Goal: Task Accomplishment & Management: Complete application form

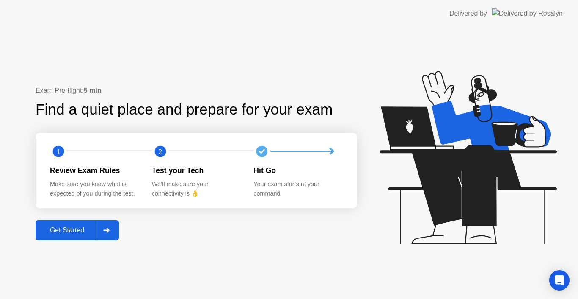
click at [98, 223] on div at bounding box center [106, 229] width 20 height 19
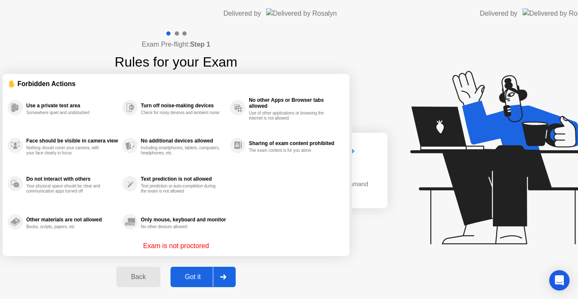
click at [98, 223] on div "Exam Pre-flight: Step 1 Rules for your Exam ✋ Forbidden Actions Use a private t…" at bounding box center [176, 162] width 352 height 271
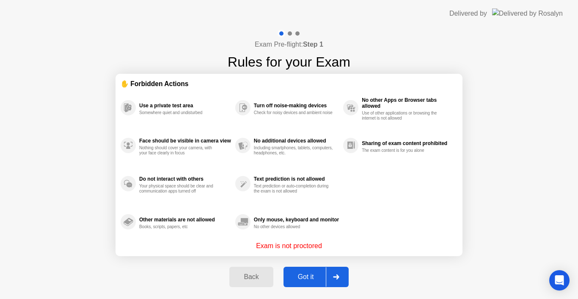
click at [302, 278] on div "Got it" at bounding box center [306, 277] width 40 height 8
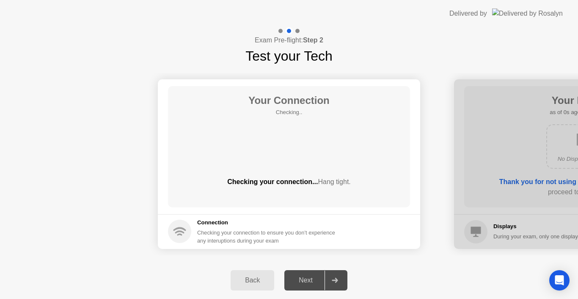
click at [302, 278] on div "Next" at bounding box center [306, 280] width 38 height 8
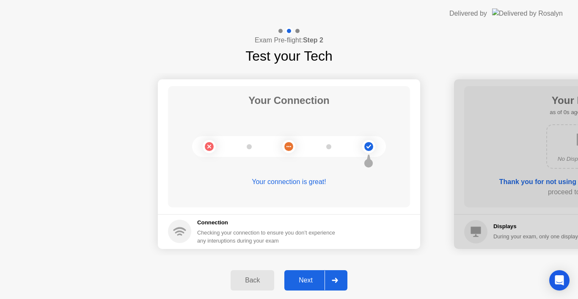
click at [302, 278] on div "Next" at bounding box center [306, 280] width 38 height 8
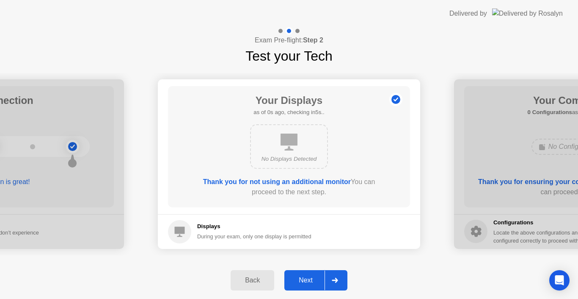
click at [302, 278] on div "Next" at bounding box center [306, 280] width 38 height 8
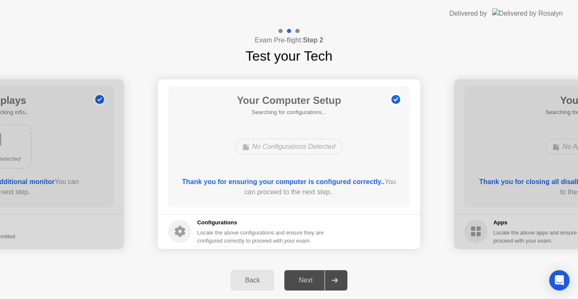
click at [302, 278] on div "Next" at bounding box center [306, 280] width 38 height 8
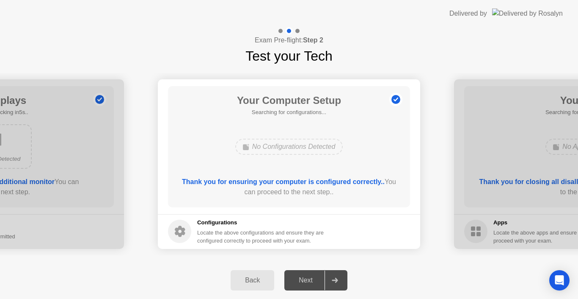
click at [302, 278] on div "Next" at bounding box center [306, 280] width 38 height 8
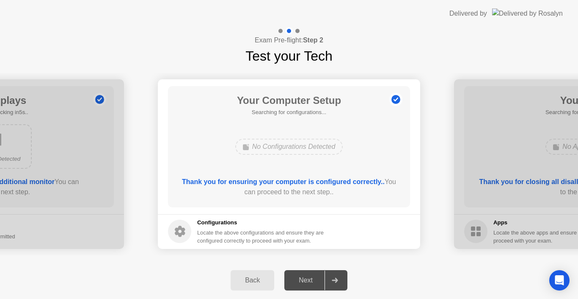
click at [302, 278] on div "Next" at bounding box center [306, 280] width 38 height 8
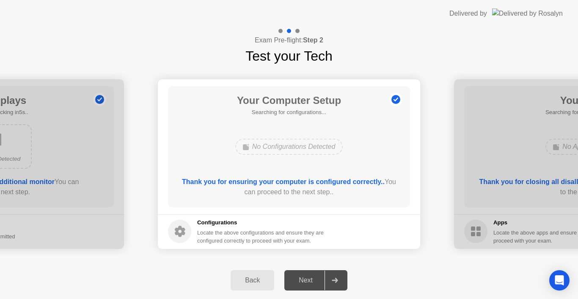
click at [302, 278] on div "Next" at bounding box center [306, 280] width 38 height 8
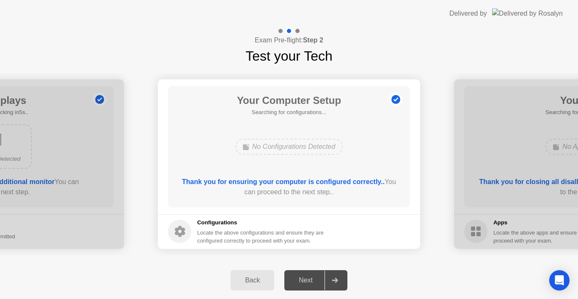
click at [302, 278] on div "Next" at bounding box center [306, 280] width 38 height 8
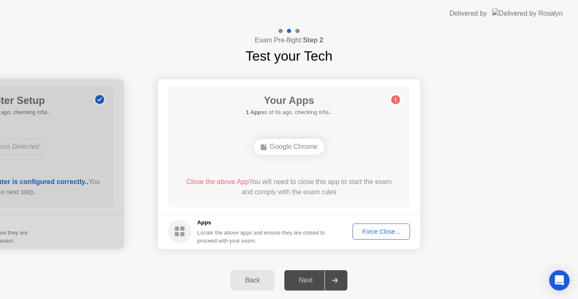
click at [384, 230] on div "Force Close..." at bounding box center [382, 231] width 52 height 7
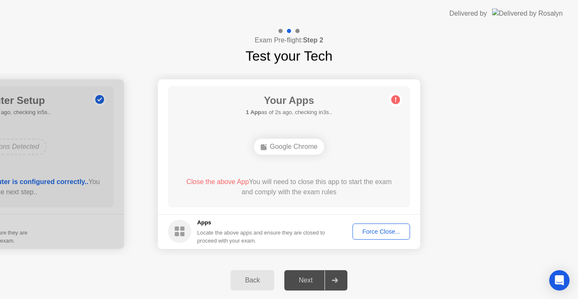
click at [378, 229] on div "Force Close..." at bounding box center [382, 231] width 52 height 7
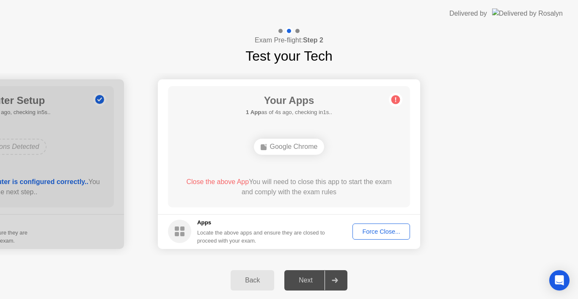
click at [368, 228] on div "Force Close..." at bounding box center [382, 231] width 52 height 7
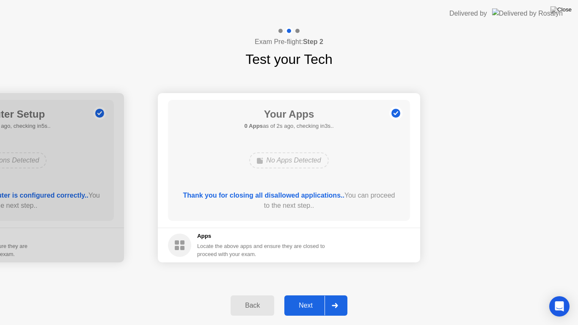
click at [318, 298] on div "Next" at bounding box center [306, 306] width 38 height 8
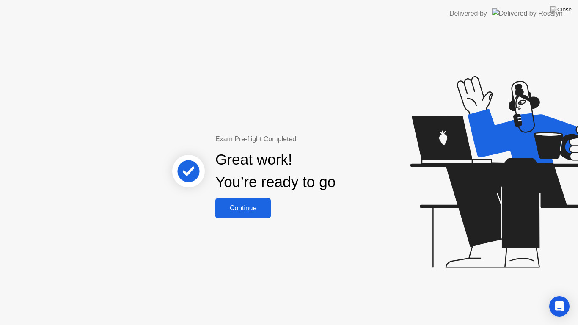
click at [239, 198] on button "Continue" at bounding box center [243, 208] width 55 height 20
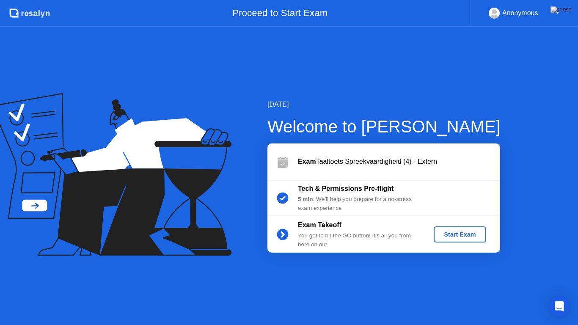
click at [466, 229] on button "Start Exam" at bounding box center [460, 235] width 52 height 16
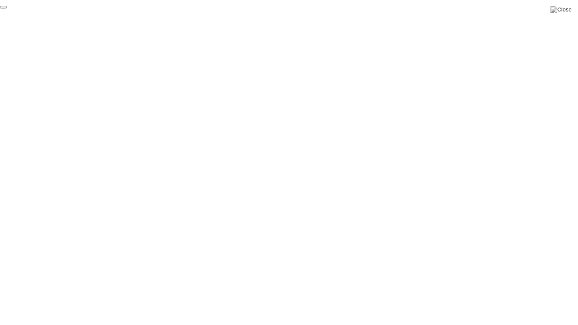
click div "End Proctoring Session"
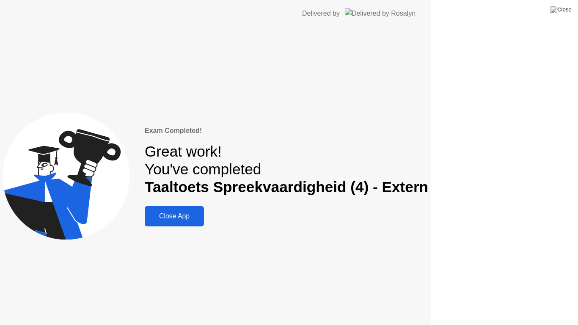
click at [431, 296] on div "Exam Completed! Great work! You've completed Taaltoets Spreekvaardigheid (4) - …" at bounding box center [215, 176] width 431 height 298
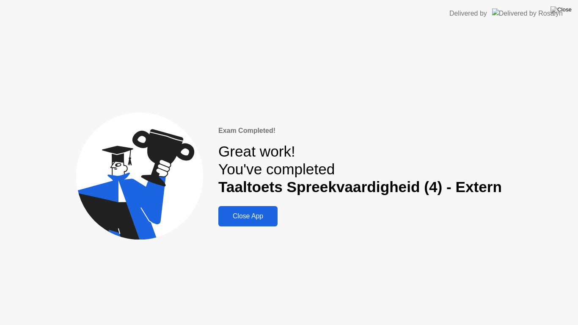
click at [258, 210] on button "Close App" at bounding box center [248, 216] width 59 height 20
